Goal: Transaction & Acquisition: Purchase product/service

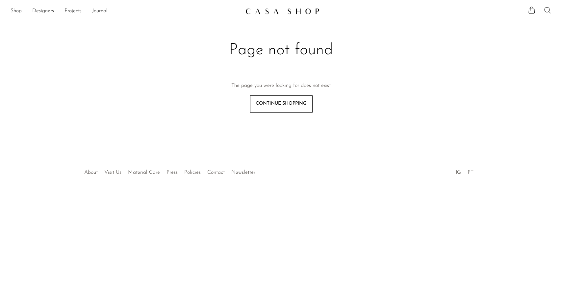
click at [20, 12] on link "Shop" at bounding box center [16, 11] width 11 height 9
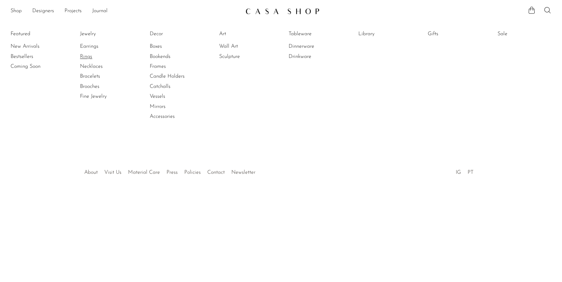
click at [89, 55] on link "Rings" at bounding box center [104, 56] width 49 height 7
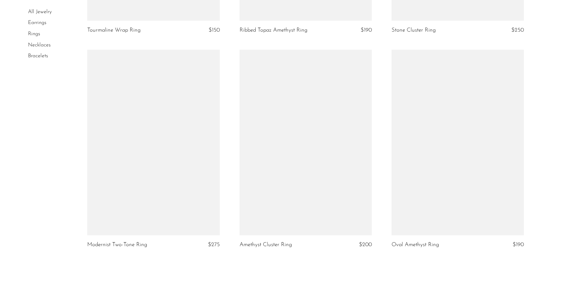
scroll to position [2510, 0]
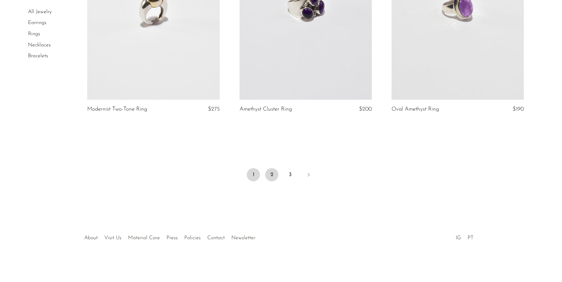
click at [269, 177] on link "2" at bounding box center [271, 174] width 13 height 13
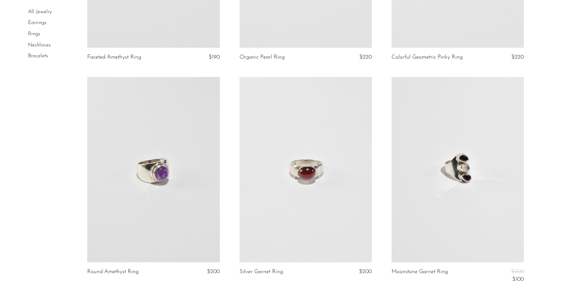
scroll to position [1623, 0]
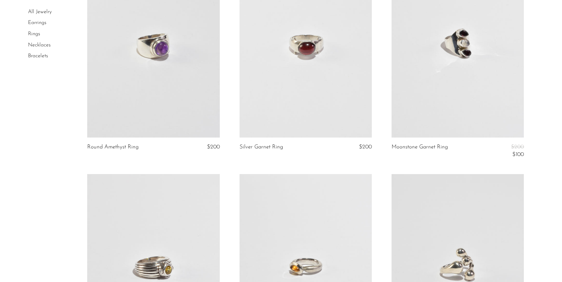
click at [275, 108] on link at bounding box center [305, 44] width 132 height 185
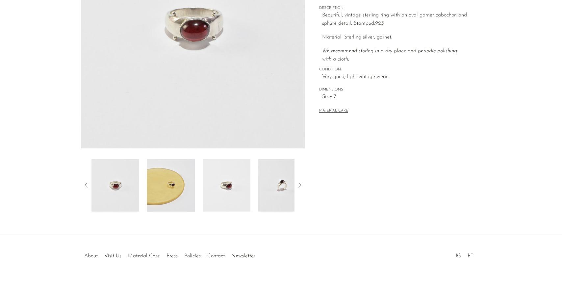
scroll to position [146, 0]
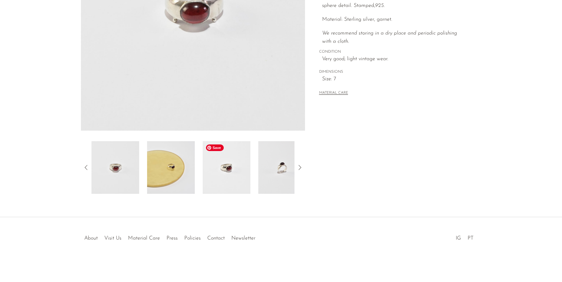
click at [218, 175] on img at bounding box center [227, 167] width 48 height 53
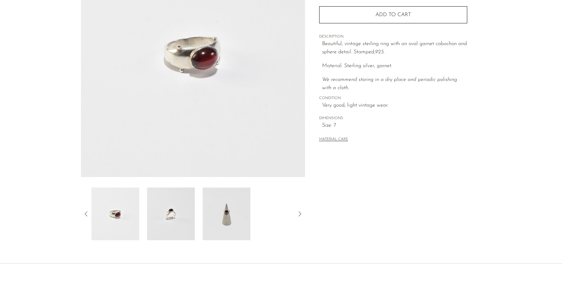
scroll to position [100, 0]
click at [223, 207] on img at bounding box center [227, 214] width 48 height 53
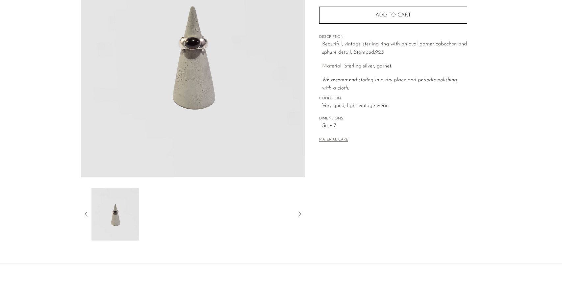
scroll to position [61, 0]
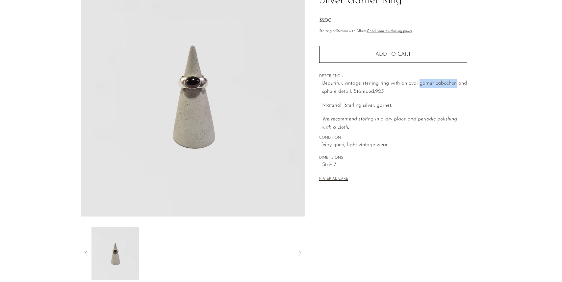
drag, startPoint x: 420, startPoint y: 85, endPoint x: 455, endPoint y: 84, distance: 35.5
click at [455, 84] on p "Beautiful, vintage sterling ring with an oval garnet cabochon and sphere detail…" at bounding box center [394, 87] width 145 height 17
copy p "garnet cabochon"
